Goal: Task Accomplishment & Management: Manage account settings

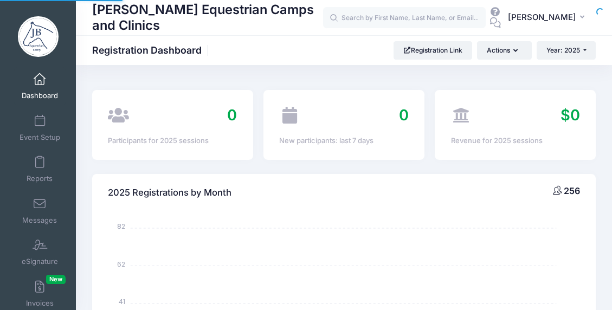
select select
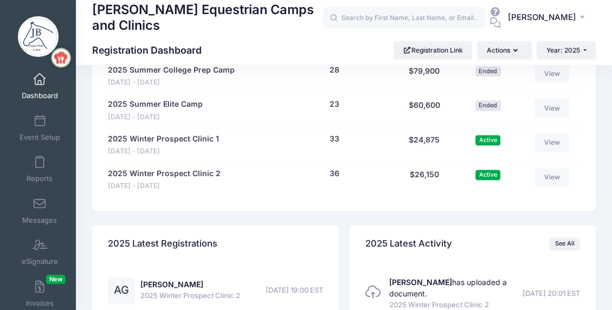
scroll to position [1031, 0]
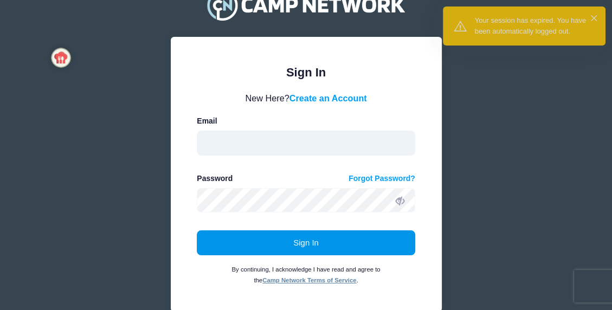
type input "carolyngw031@gmail.com"
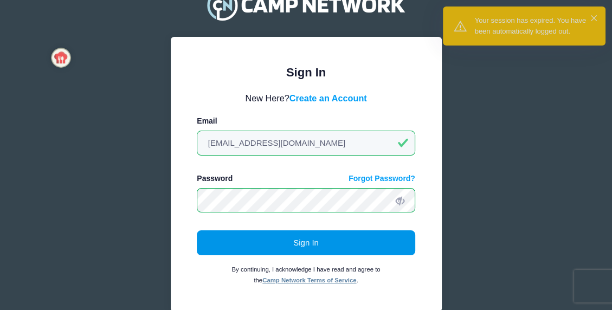
click at [296, 244] on button "Sign In" at bounding box center [306, 243] width 219 height 25
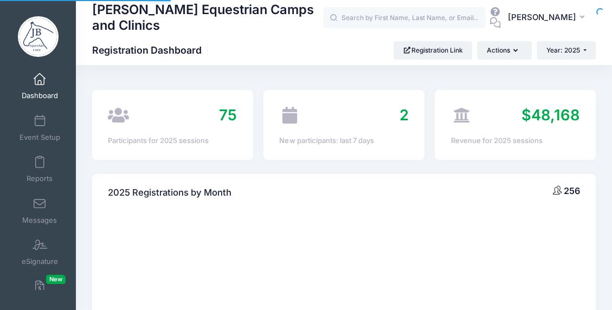
select select
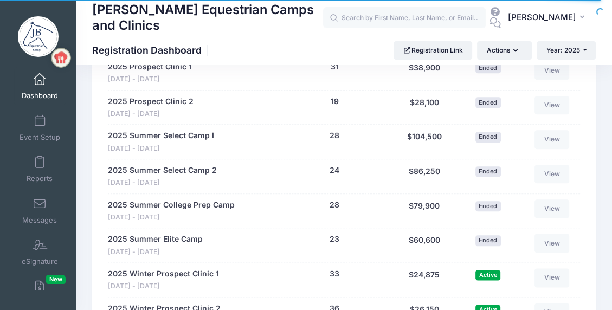
scroll to position [922, 0]
